Goal: Task Accomplishment & Management: Use online tool/utility

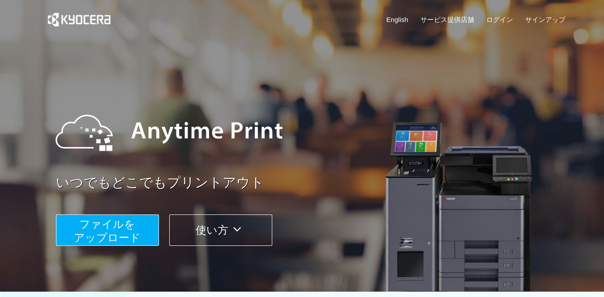
click at [122, 218] on span "ファイルを ​​アップロード" at bounding box center [107, 231] width 67 height 26
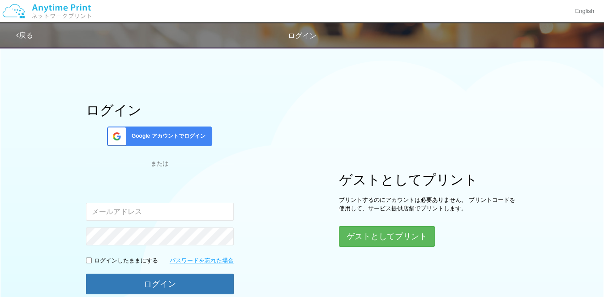
type input "[EMAIL_ADDRESS][DOMAIN_NAME]"
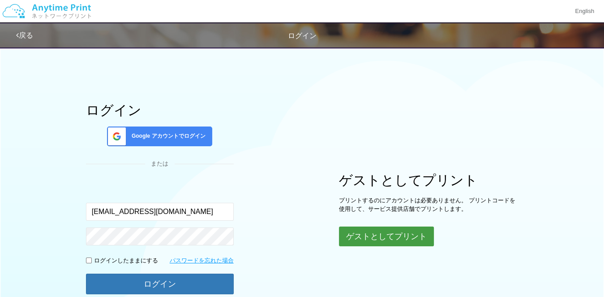
click at [368, 228] on button "ゲストとしてプリント" at bounding box center [386, 236] width 95 height 20
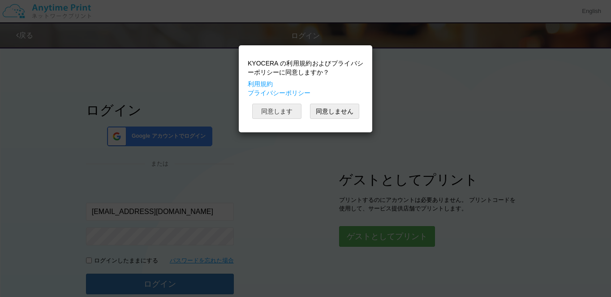
click at [297, 107] on button "同意します" at bounding box center [276, 110] width 49 height 15
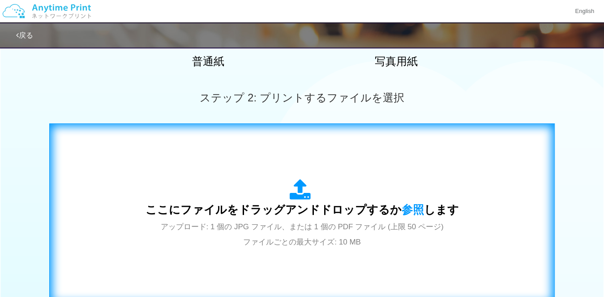
scroll to position [269, 0]
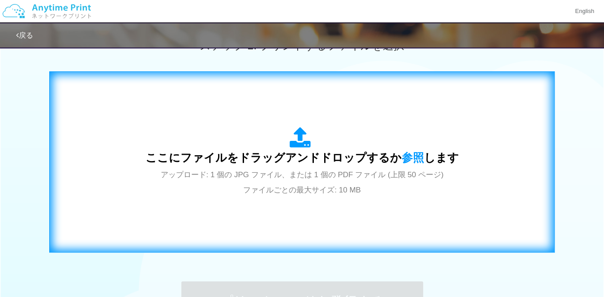
click at [278, 163] on span "ここにファイルをドラッグアンドドロップするか 参照 します" at bounding box center [303, 157] width 314 height 13
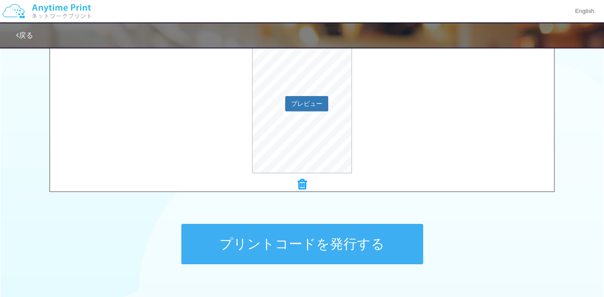
scroll to position [340, 0]
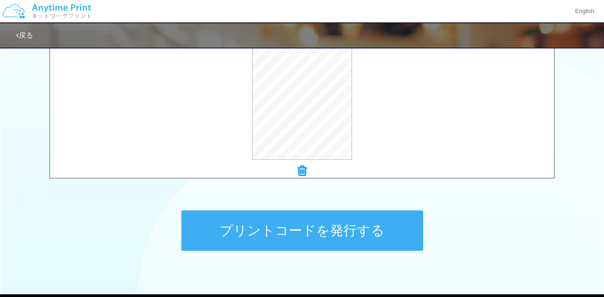
click at [245, 216] on button "プリントコードを発行する" at bounding box center [302, 230] width 242 height 40
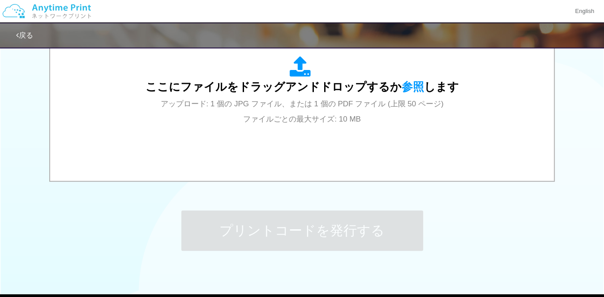
scroll to position [0, 0]
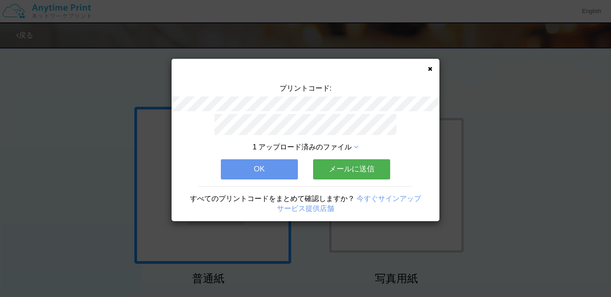
click at [434, 68] on div "プリントコード: 1 アップロード済みのファイル OK メールに送信 すべてのプリントコードをまとめて確認しますか？ 今すぐサインアップ サービス提供店舗" at bounding box center [306, 140] width 268 height 162
click at [431, 66] on icon at bounding box center [430, 69] width 4 height 6
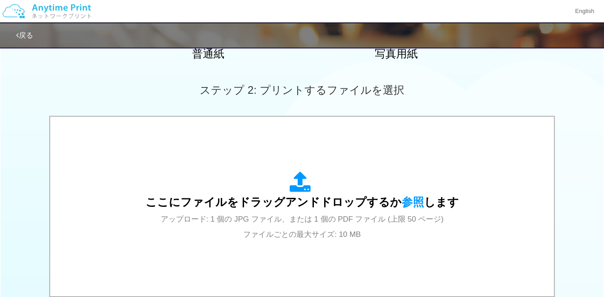
scroll to position [314, 0]
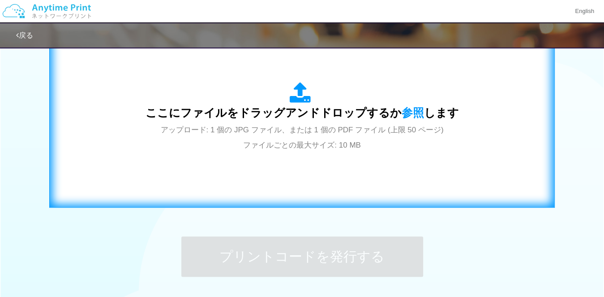
click at [321, 142] on span "アップロード: 1 個の JPG ファイル、または 1 個の PDF ファイル (上限 50 ページ) ファイルごとの最大サイズ: 10 MB" at bounding box center [302, 137] width 283 height 24
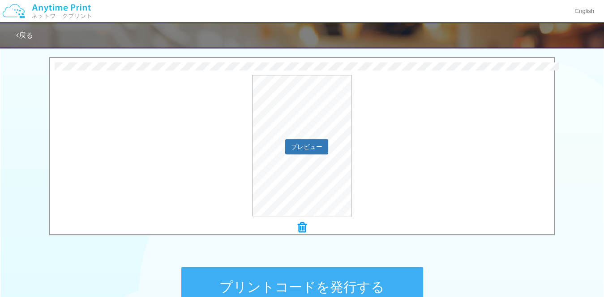
scroll to position [269, 0]
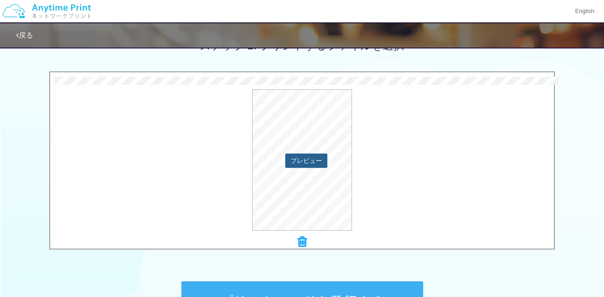
click at [299, 159] on button "プレビュー" at bounding box center [306, 160] width 42 height 14
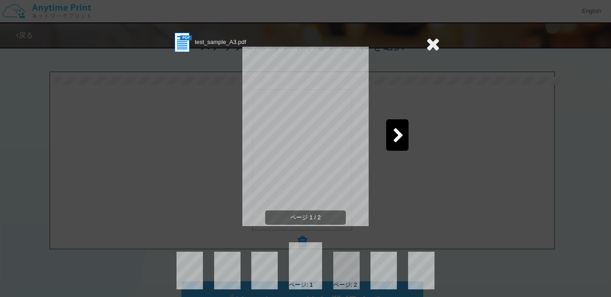
click at [394, 144] on div at bounding box center [397, 134] width 22 height 31
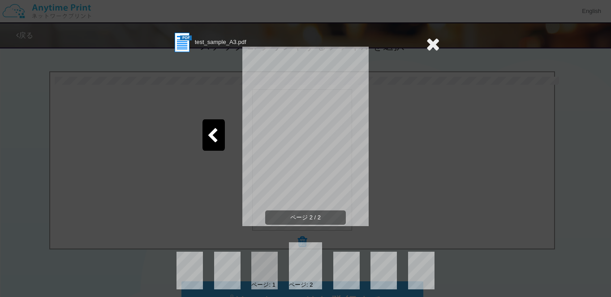
click at [219, 126] on div at bounding box center [213, 134] width 22 height 31
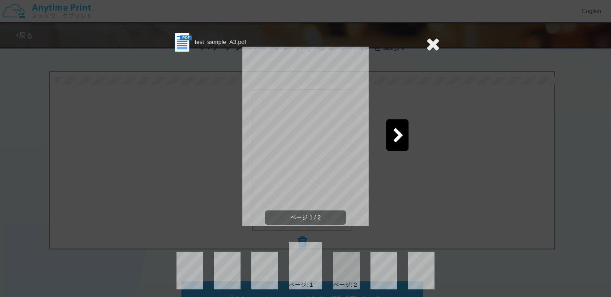
click at [429, 41] on icon at bounding box center [433, 44] width 14 height 18
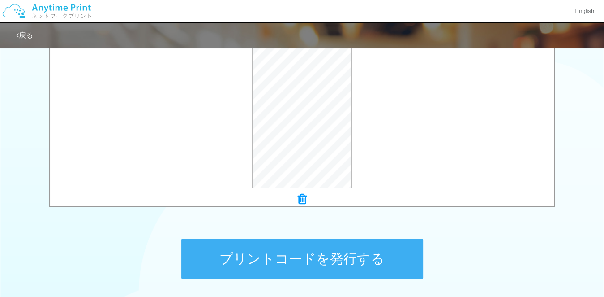
scroll to position [384, 0]
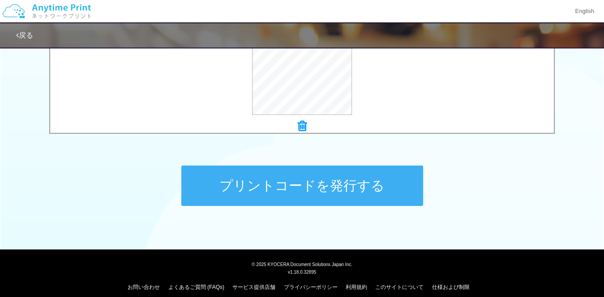
click at [313, 186] on button "プリントコードを発行する" at bounding box center [302, 185] width 242 height 40
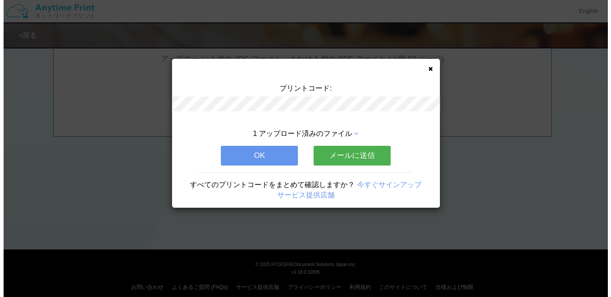
scroll to position [0, 0]
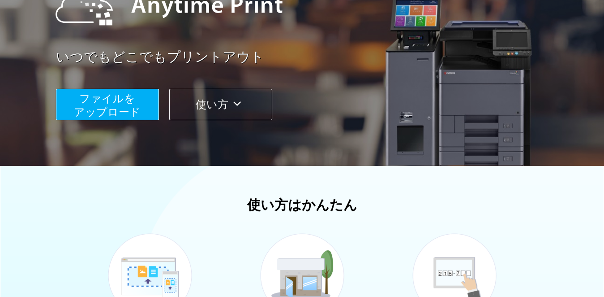
scroll to position [116, 0]
